Goal: Communication & Community: Share content

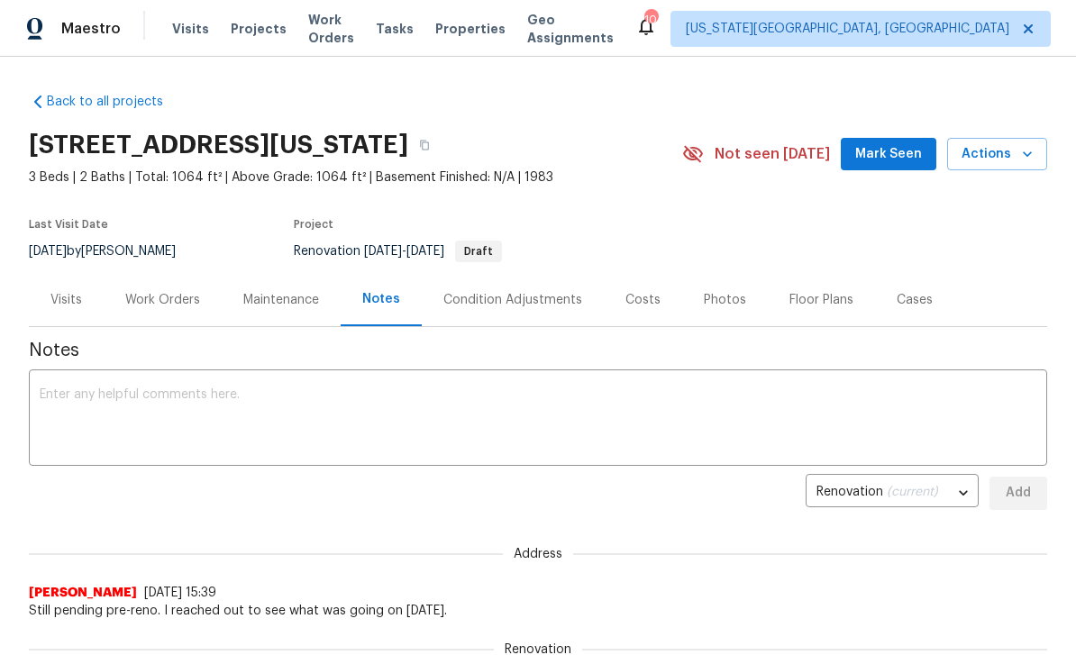
click at [248, 31] on span "Projects" at bounding box center [259, 29] width 56 height 18
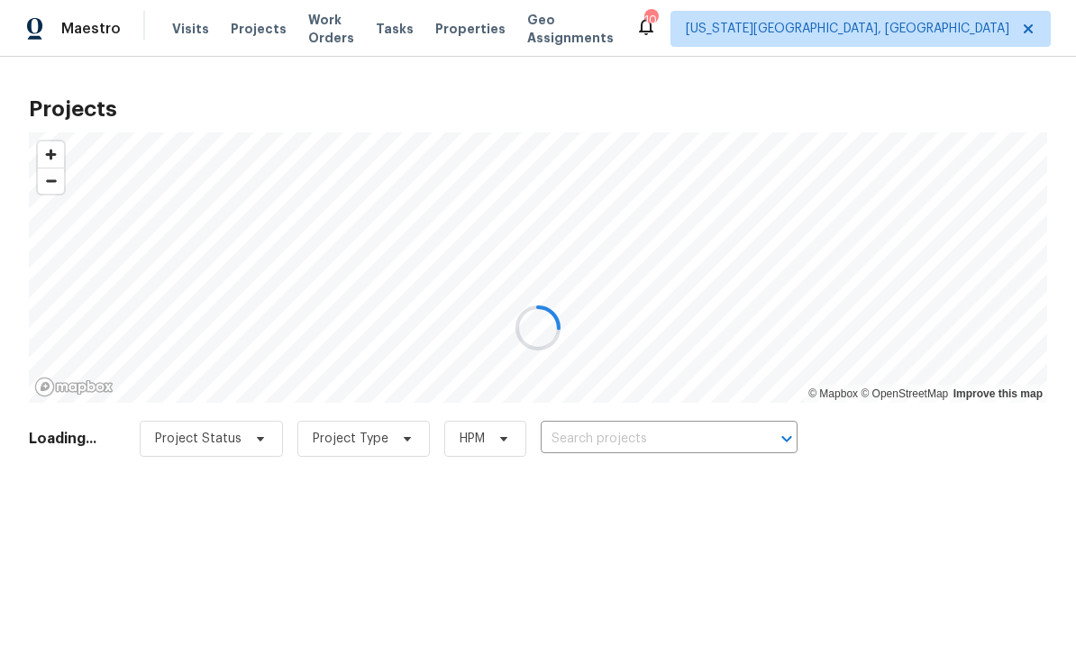
click at [695, 438] on div at bounding box center [538, 327] width 1076 height 655
click at [702, 431] on div at bounding box center [538, 327] width 1076 height 655
click at [706, 441] on div at bounding box center [538, 327] width 1076 height 655
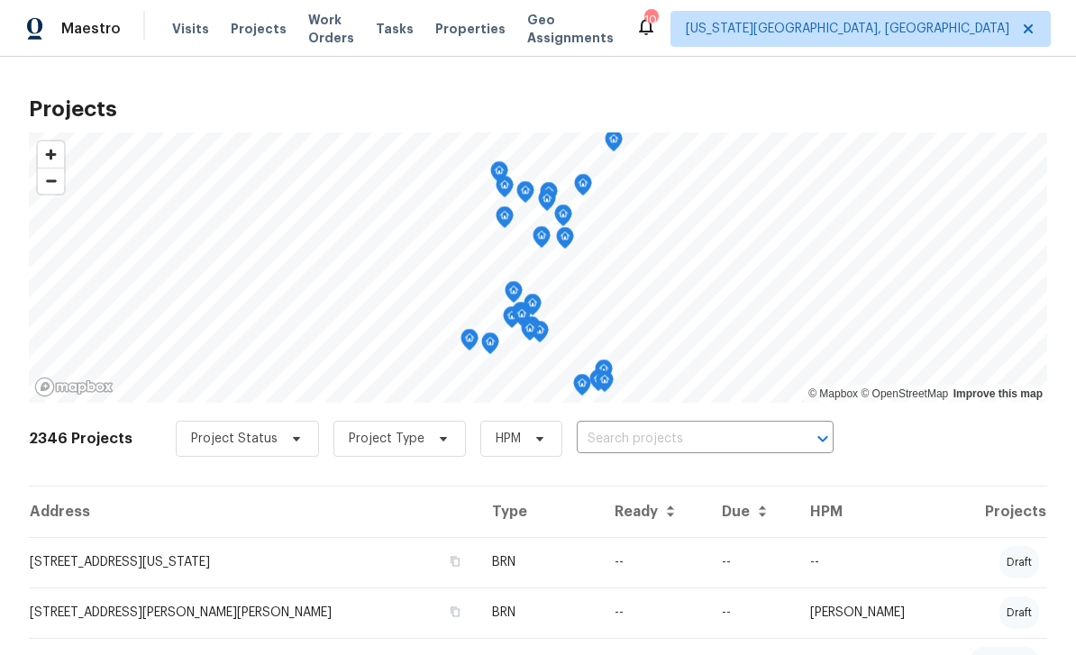
click at [702, 448] on input "text" at bounding box center [680, 439] width 206 height 28
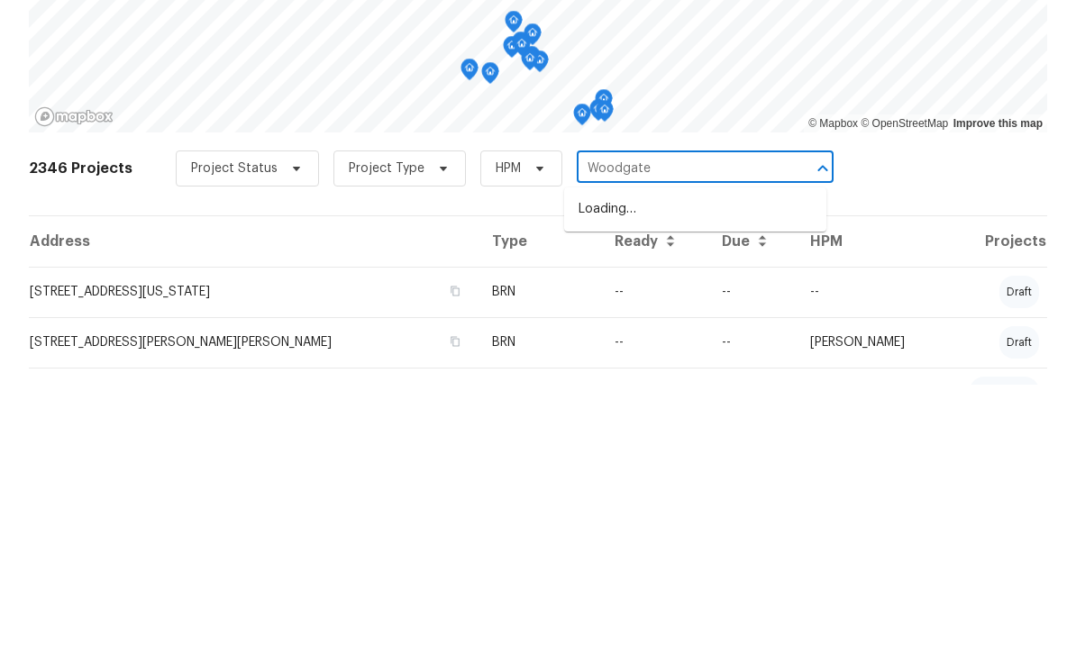
type input "Woodgate"
click at [685, 465] on li "[STREET_ADDRESS][US_STATE]" at bounding box center [695, 480] width 262 height 30
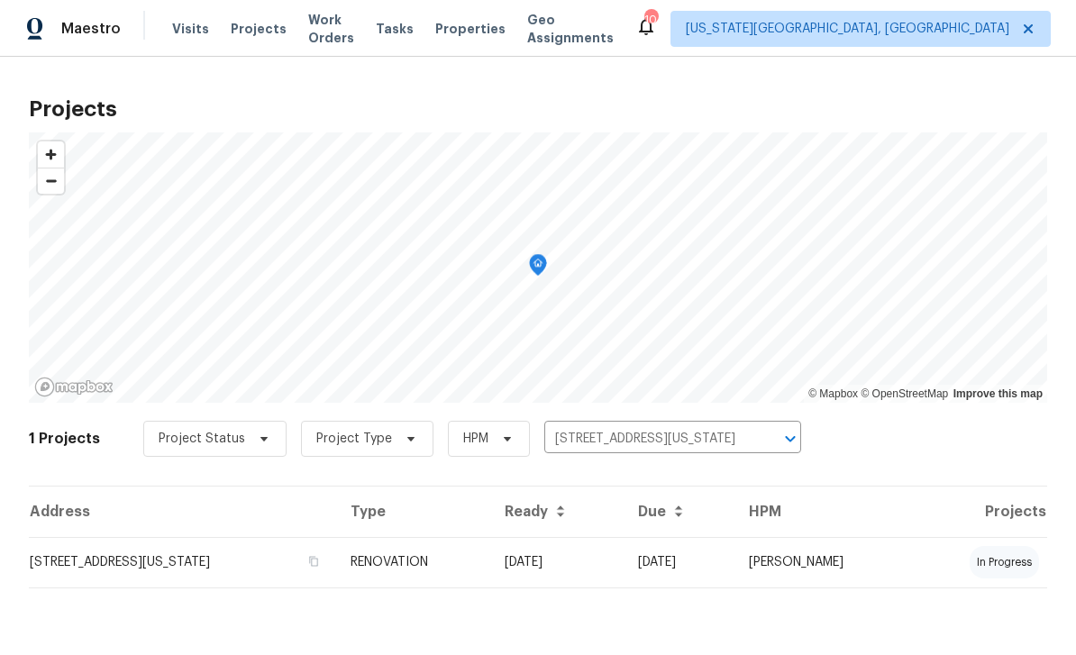
click at [270, 555] on td "[STREET_ADDRESS][US_STATE]" at bounding box center [182, 562] width 307 height 50
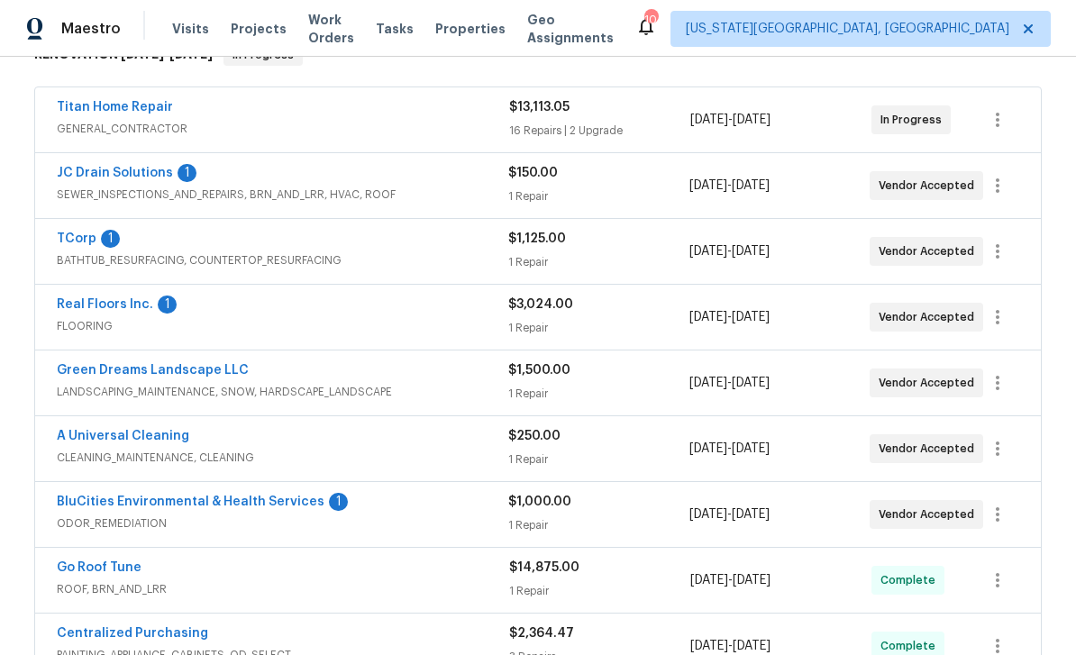
scroll to position [383, 0]
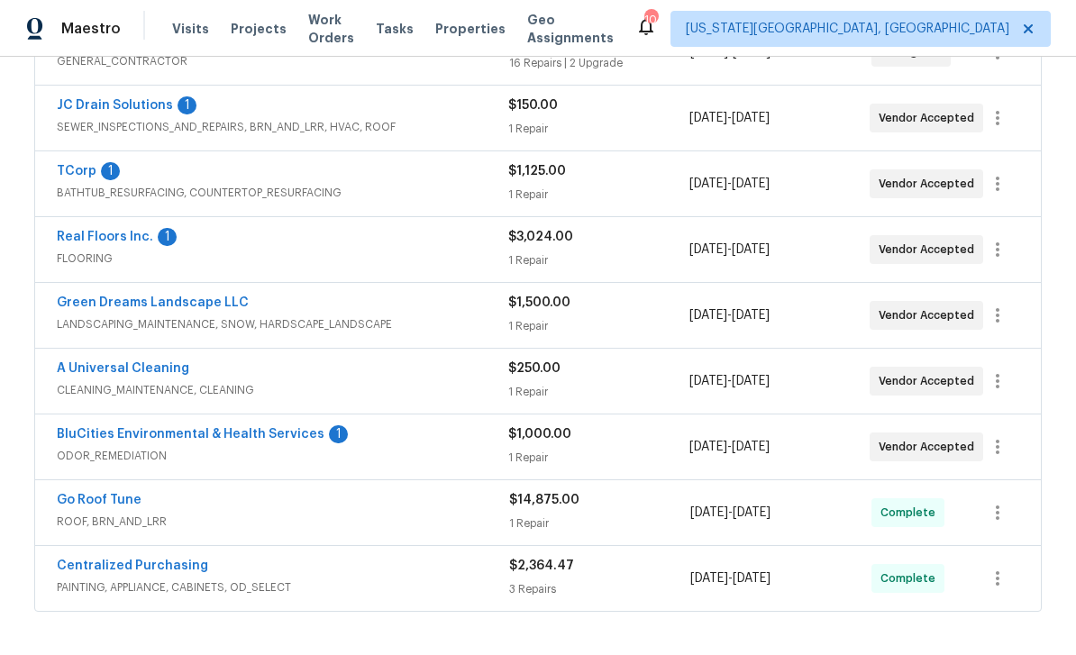
click at [169, 298] on link "Green Dreams Landscape LLC" at bounding box center [153, 302] width 192 height 13
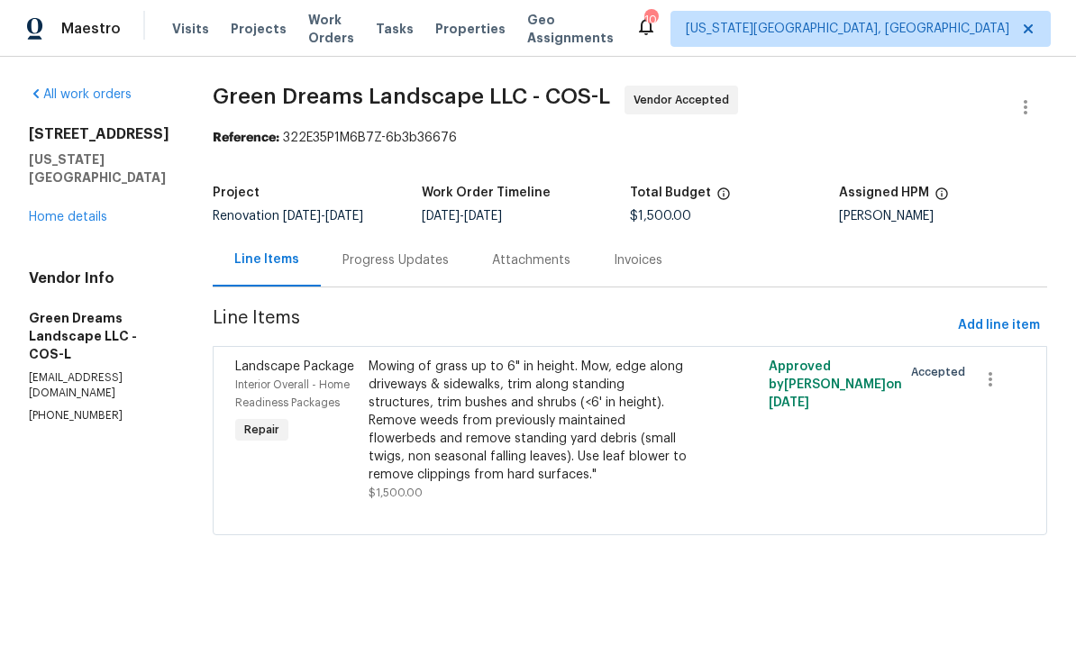
click at [392, 264] on div "Progress Updates" at bounding box center [395, 260] width 106 height 18
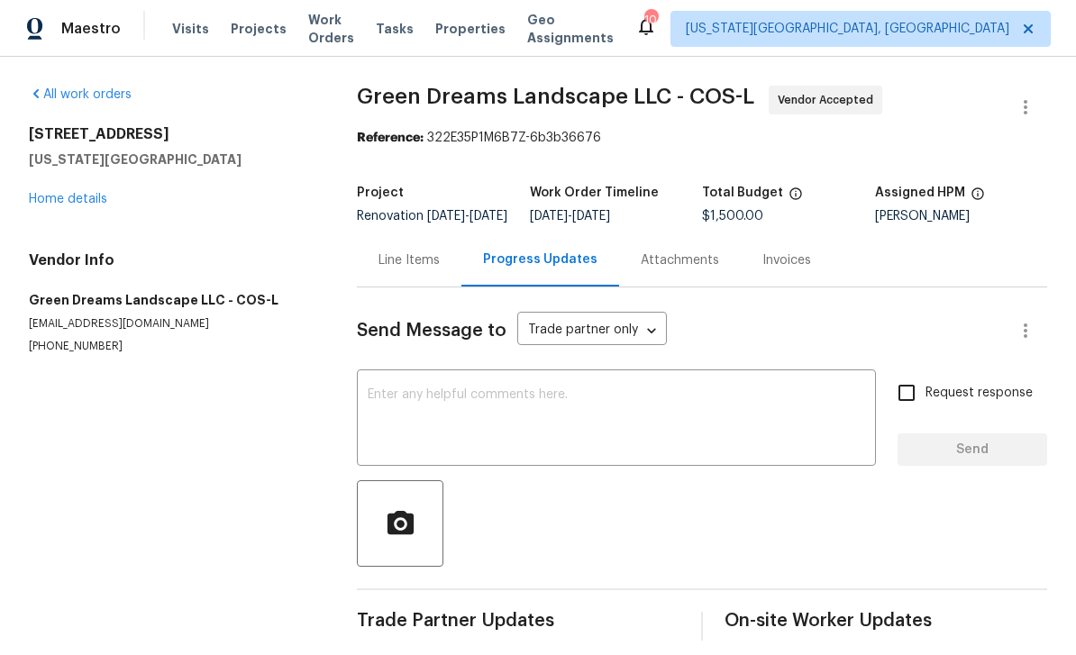
click at [83, 199] on link "Home details" at bounding box center [68, 199] width 78 height 13
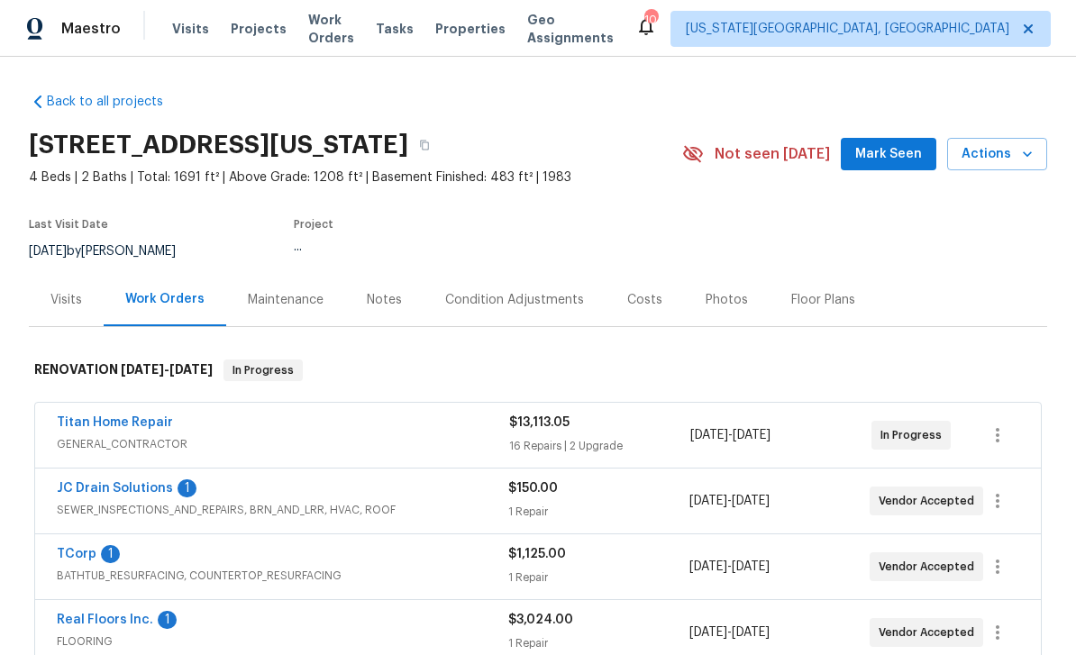
click at [391, 295] on div "Notes" at bounding box center [384, 300] width 35 height 18
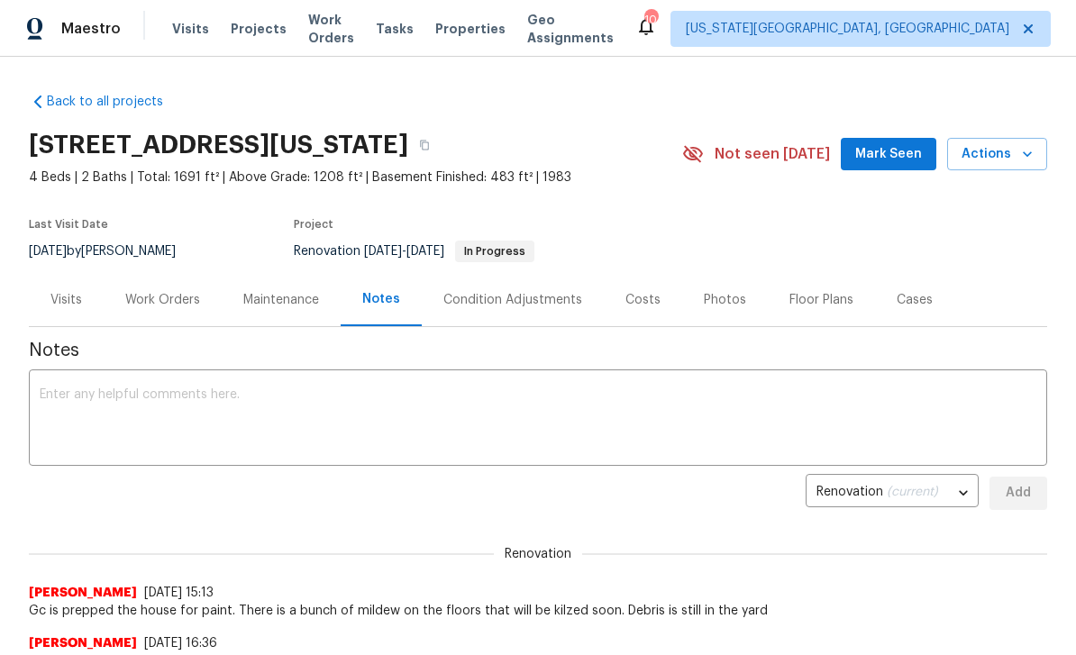
click at [517, 415] on textarea at bounding box center [538, 419] width 996 height 63
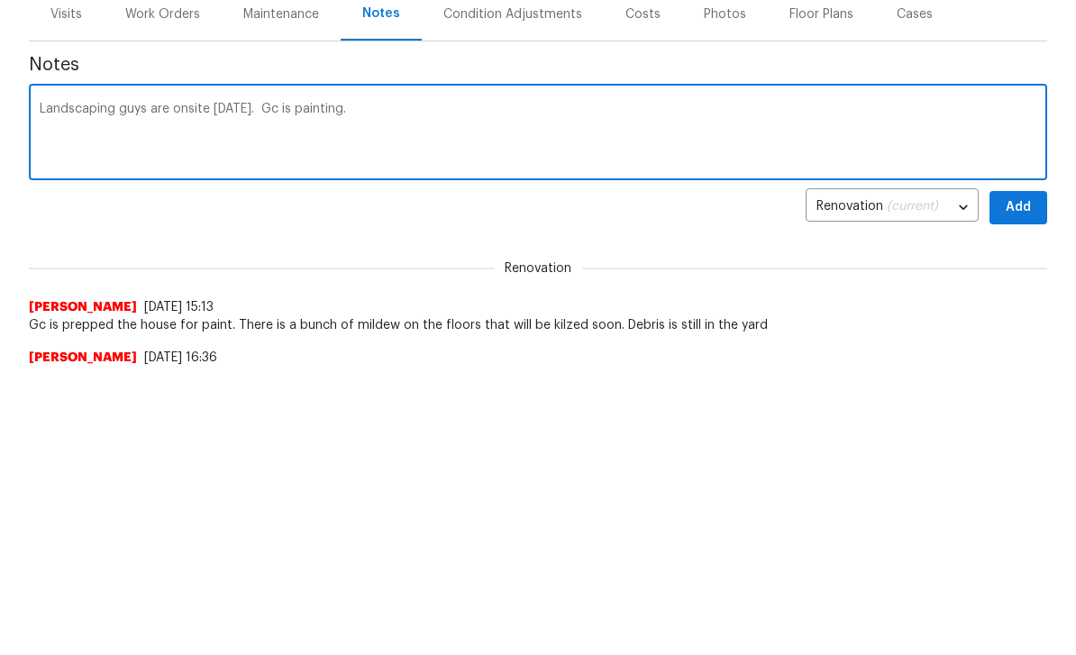
type textarea "Landscaping guys are onsite [DATE]. Gc is painting."
click at [1034, 477] on button "Add" at bounding box center [1018, 493] width 58 height 33
